Goal: Task Accomplishment & Management: Manage account settings

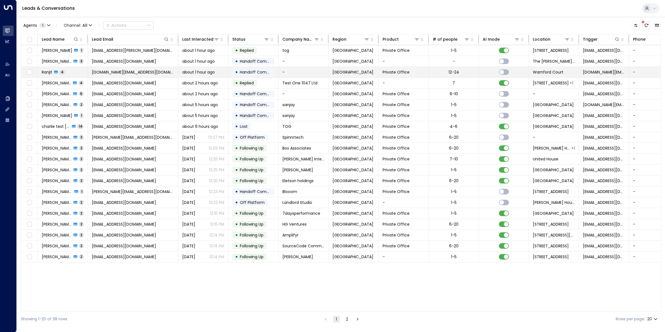
click at [35, 73] on td at bounding box center [29, 72] width 17 height 11
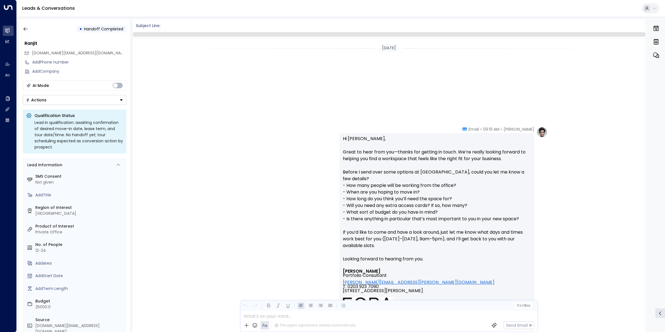
scroll to position [409, 0]
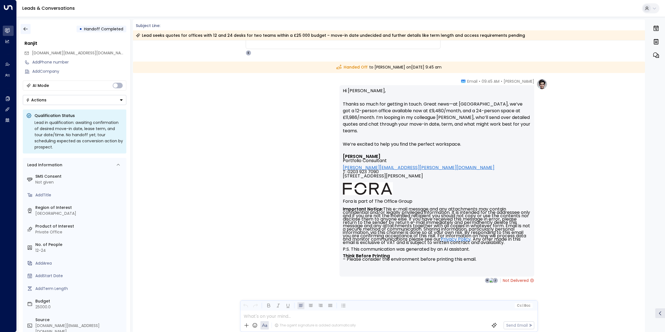
click at [24, 28] on icon "button" at bounding box center [26, 29] width 6 height 6
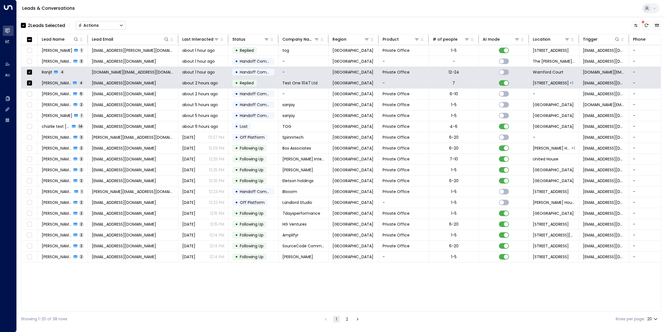
click at [102, 26] on button "Actions" at bounding box center [101, 25] width 50 height 8
click at [102, 63] on span "Archive Lead" at bounding box center [92, 62] width 26 height 6
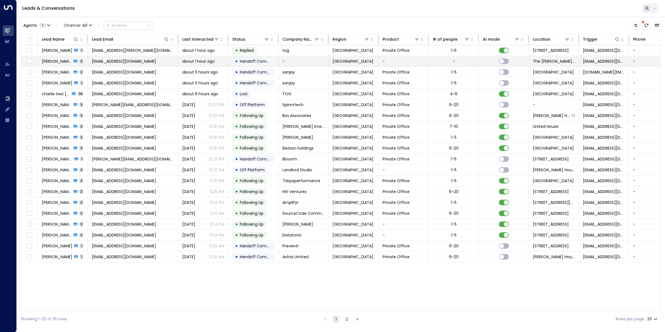
click at [56, 62] on span "[PERSON_NAME] [PERSON_NAME]" at bounding box center [57, 61] width 30 height 6
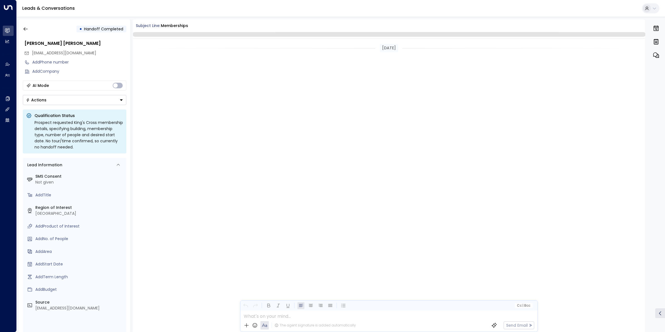
scroll to position [592, 0]
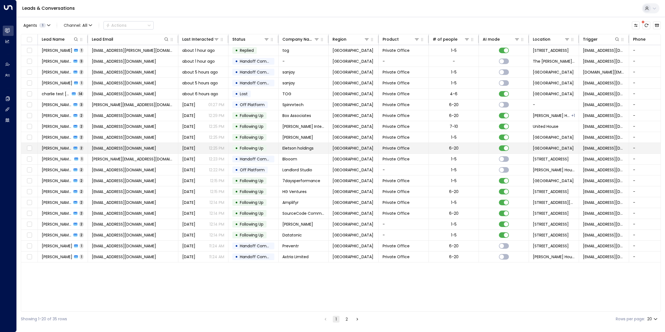
click at [134, 149] on span "[EMAIL_ADDRESS][DOMAIN_NAME]" at bounding box center [124, 148] width 64 height 6
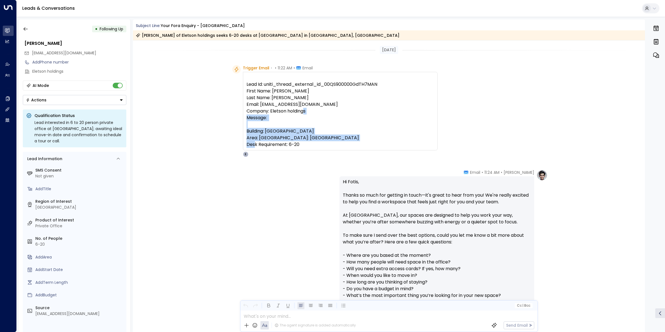
drag, startPoint x: 305, startPoint y: 151, endPoint x: 243, endPoint y: 119, distance: 70.3
click at [243, 119] on div "Lead Id: uniti_thread_external_id_00QS900000GdTH7MAN First Name: [PERSON_NAME] …" at bounding box center [340, 111] width 195 height 78
copy pre "Message: Building: [GEOGRAPHIC_DATA] Area: [GEOGRAPHIC_DATA]: [GEOGRAPHIC_DATA]…"
click at [21, 27] on button "button" at bounding box center [26, 29] width 10 height 10
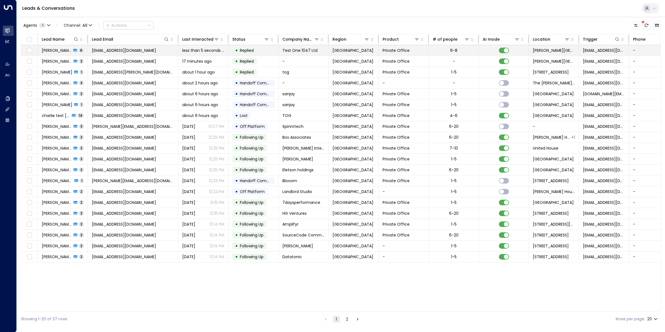
click at [131, 49] on span "[EMAIL_ADDRESS][DOMAIN_NAME]" at bounding box center [124, 51] width 64 height 6
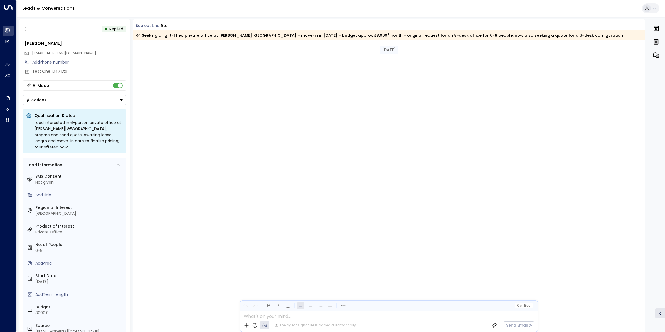
scroll to position [718, 0]
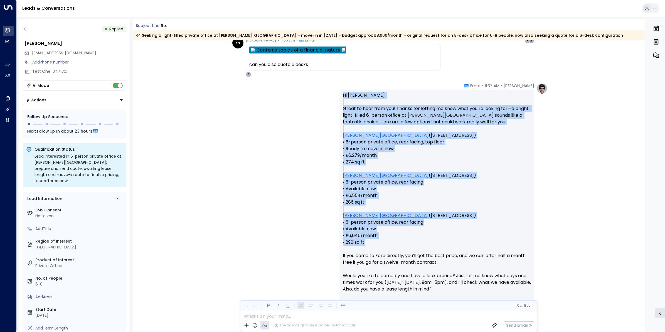
drag, startPoint x: 374, startPoint y: 247, endPoint x: 337, endPoint y: 92, distance: 158.9
click at [337, 92] on div "[PERSON_NAME] • 11:37 AM • Email Hi [PERSON_NAME], Great to hear from you! Than…" at bounding box center [388, 262] width 317 height 358
copy p "Hi [PERSON_NAME], Great to hear from you! Thanks for letting me know what you’r…"
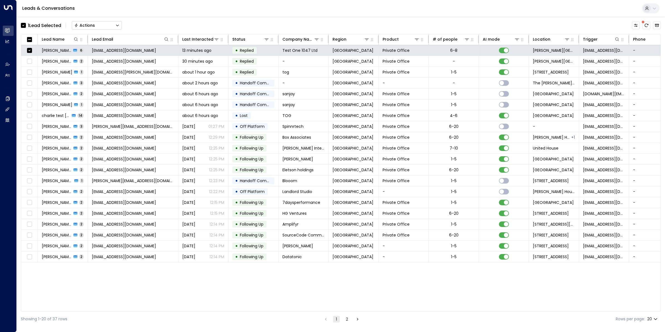
click at [212, 273] on div "Lead Name Lead Email Last Interacted Status Company Name Region Product # of pe…" at bounding box center [341, 172] width 640 height 277
click at [57, 160] on span "[PERSON_NAME]" at bounding box center [57, 159] width 30 height 6
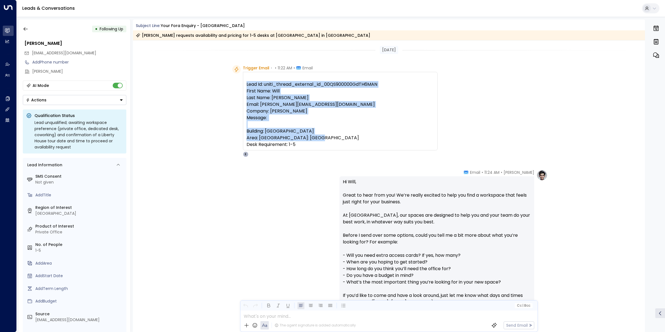
drag, startPoint x: 310, startPoint y: 152, endPoint x: 244, endPoint y: 88, distance: 92.5
click at [244, 88] on div "Lead Id: uniti_thread_external_id_00QS900000GdTH6MAN First Name: Will Last Name…" at bounding box center [340, 111] width 195 height 78
copy pre "Lead Id: uniti_thread_external_id_00QS900000GdTH6MAN First Name: Will Last Name…"
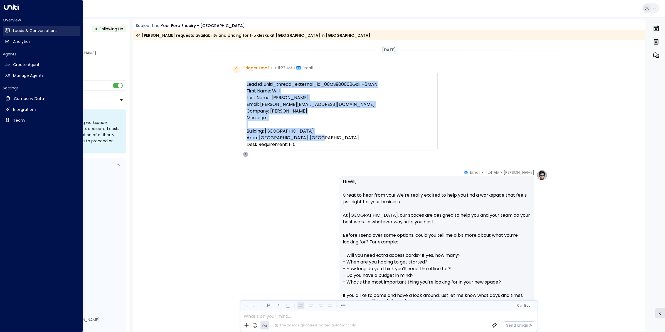
click at [25, 31] on h2 "Leads & Conversations" at bounding box center [35, 31] width 45 height 6
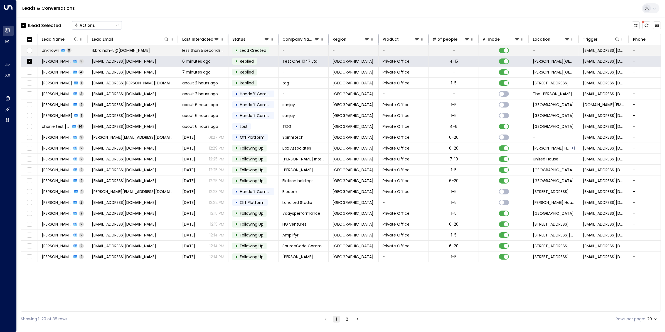
click at [123, 52] on span "rkbrainch+5@[DOMAIN_NAME]" at bounding box center [121, 51] width 58 height 6
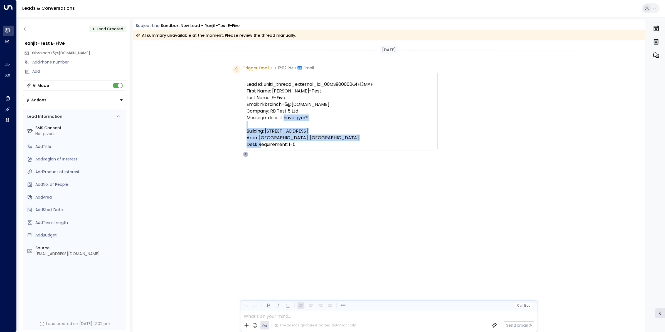
drag, startPoint x: 307, startPoint y: 151, endPoint x: 246, endPoint y: 127, distance: 65.3
click at [246, 127] on div "Lead Id: uniti_thread_external_id_00QS900000GfFl3MAF First Name: [PERSON_NAME]-…" at bounding box center [340, 111] width 195 height 78
copy pre "Building: [STREET_ADDRESS] Area: [GEOGRAPHIC_DATA]: [GEOGRAPHIC_DATA] Desk Requ…"
click at [29, 27] on button "button" at bounding box center [26, 29] width 10 height 10
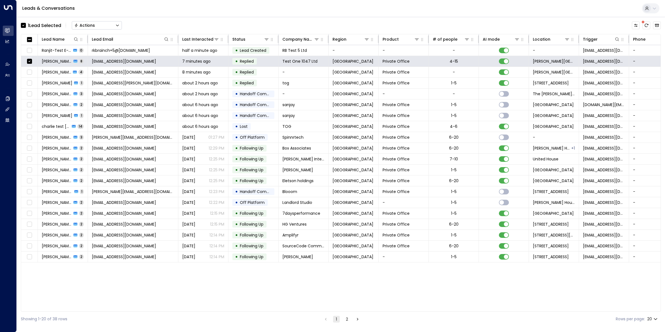
click at [97, 23] on button "Actions" at bounding box center [97, 25] width 50 height 8
click at [91, 59] on span "Archive Lead" at bounding box center [88, 62] width 26 height 6
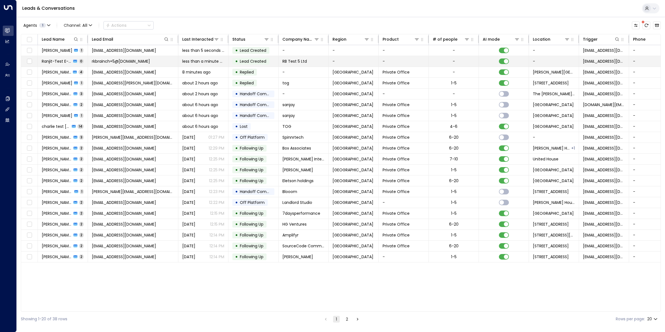
click at [114, 61] on span "rkbrainch+5@[DOMAIN_NAME]" at bounding box center [121, 61] width 58 height 6
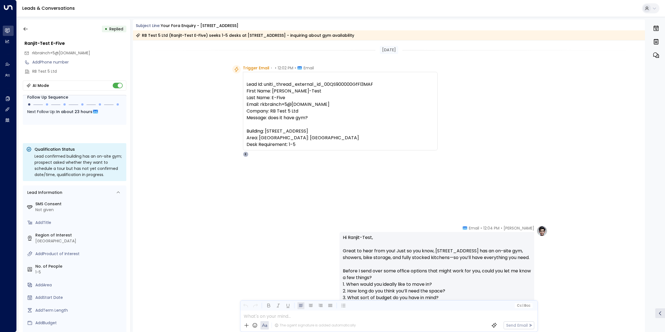
scroll to position [153, 0]
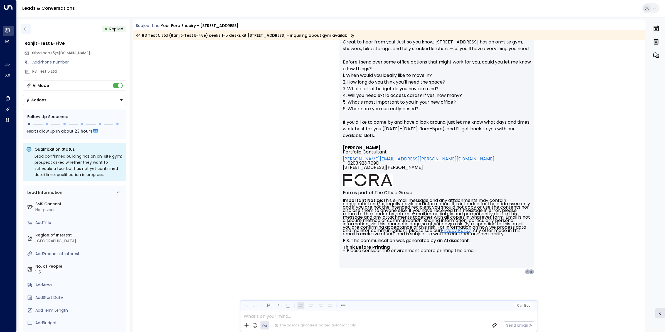
click at [28, 30] on button "button" at bounding box center [26, 29] width 10 height 10
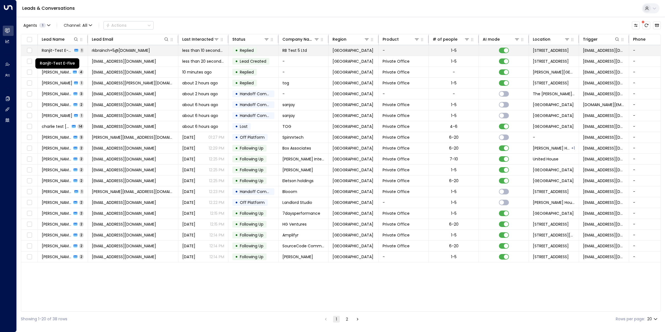
click at [57, 49] on span "Ranjit-Test E-Five" at bounding box center [57, 51] width 31 height 6
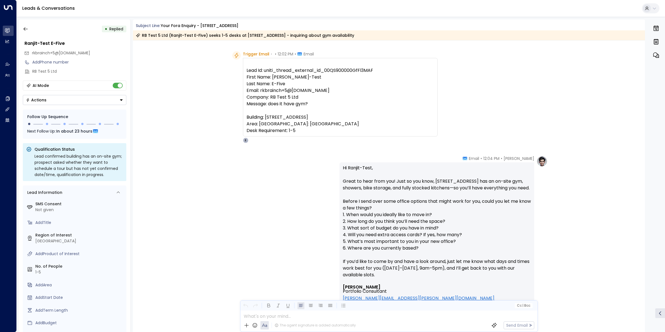
scroll to position [83, 0]
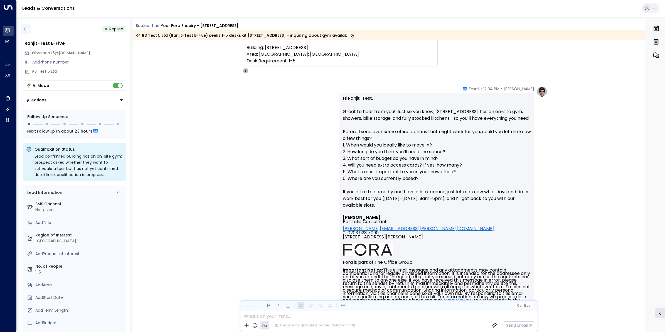
click at [25, 29] on icon "button" at bounding box center [25, 29] width 4 height 4
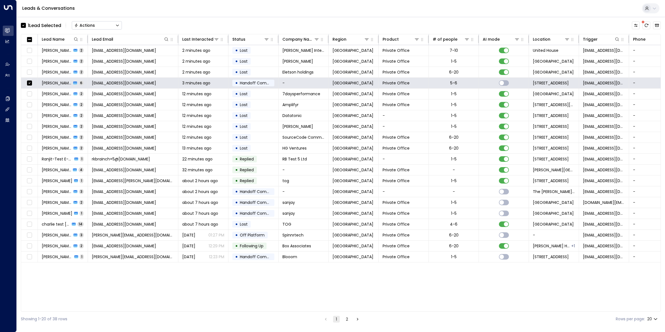
click at [110, 22] on button "Actions" at bounding box center [97, 25] width 50 height 8
click at [92, 60] on span "Archive Lead" at bounding box center [88, 62] width 26 height 6
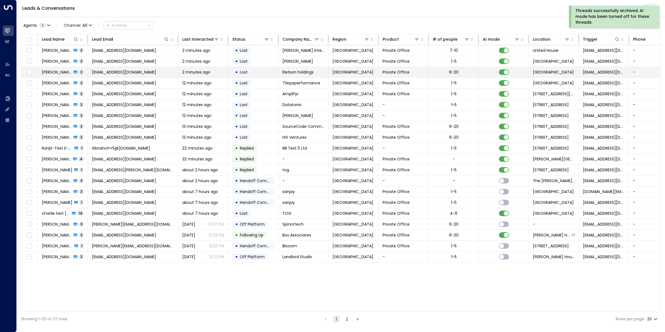
click at [140, 74] on span "[EMAIL_ADDRESS][DOMAIN_NAME]" at bounding box center [124, 72] width 64 height 6
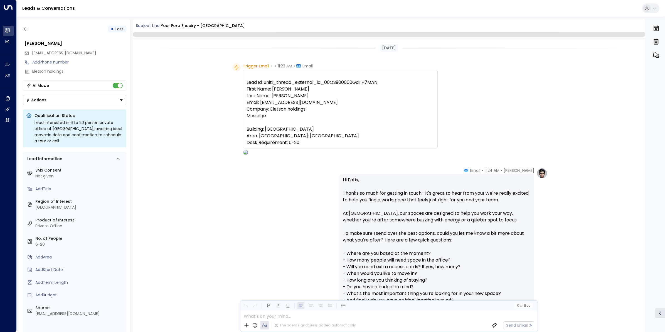
scroll to position [280, 0]
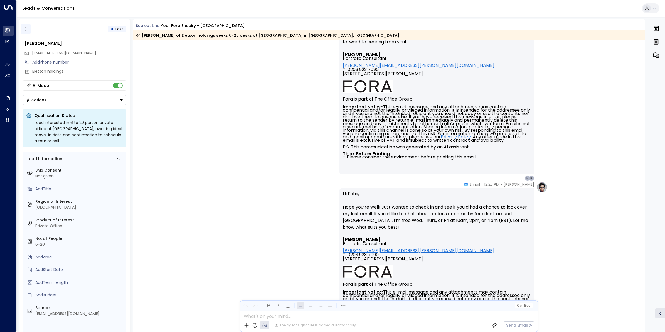
click at [24, 28] on icon "button" at bounding box center [26, 29] width 6 height 6
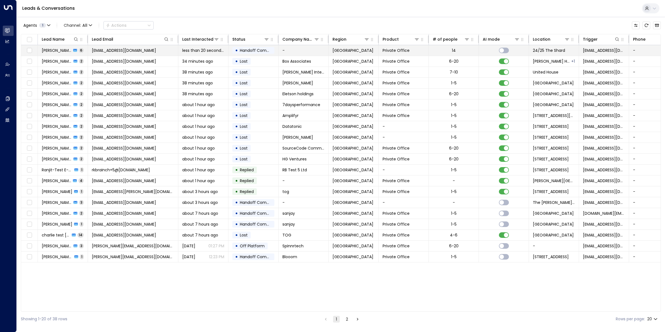
click at [105, 52] on span "[EMAIL_ADDRESS][DOMAIN_NAME]" at bounding box center [124, 51] width 64 height 6
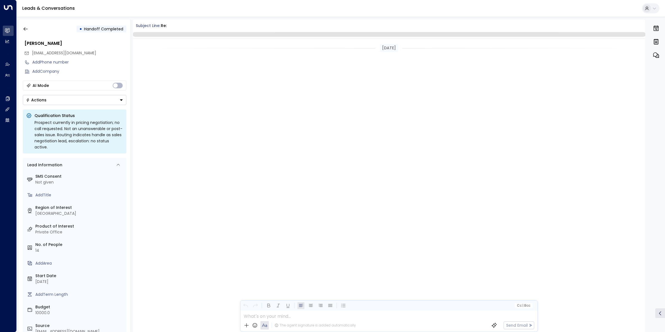
scroll to position [862, 0]
